Goal: Understand process/instructions: Learn how to perform a task or action

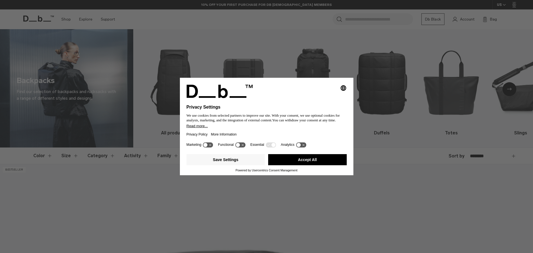
click at [399, 108] on div "Selecting an option will immediately change the language Privacy Settings We us…" at bounding box center [266, 126] width 533 height 253
click at [271, 146] on icon at bounding box center [273, 145] width 4 height 4
click at [272, 145] on icon at bounding box center [273, 145] width 4 height 4
click at [300, 146] on icon at bounding box center [301, 144] width 10 height 5
click at [304, 144] on icon at bounding box center [303, 145] width 4 height 4
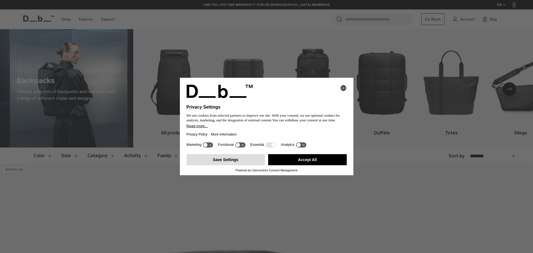
click at [257, 165] on button "Save Settings" at bounding box center [226, 159] width 79 height 11
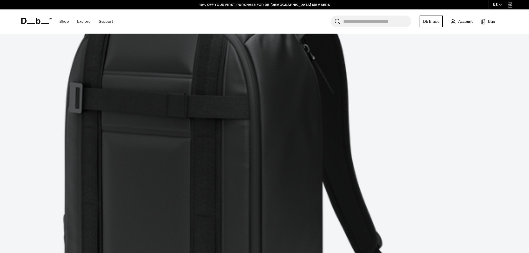
scroll to position [2165, 0]
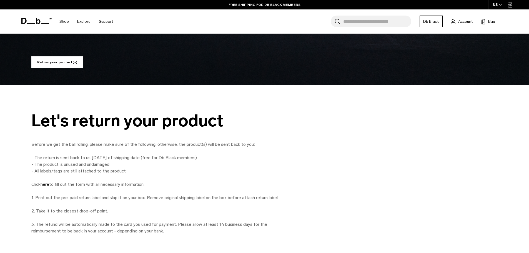
scroll to position [222, 0]
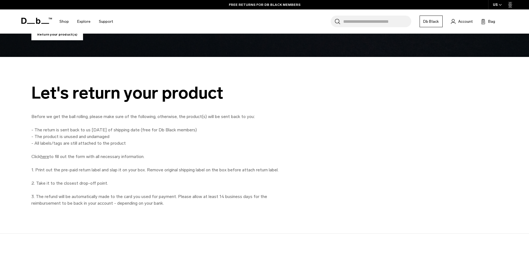
click at [46, 156] on link "here" at bounding box center [45, 156] width 9 height 5
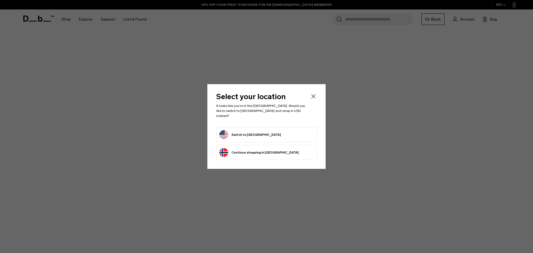
click at [246, 130] on button "Switch to United States" at bounding box center [250, 134] width 62 height 9
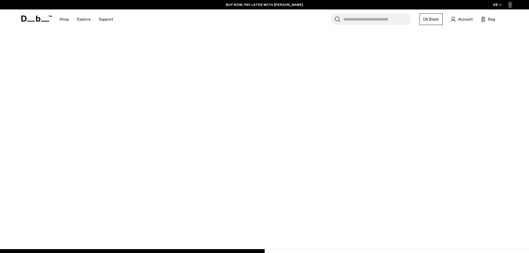
scroll to position [28, 0]
